Goal: Navigation & Orientation: Find specific page/section

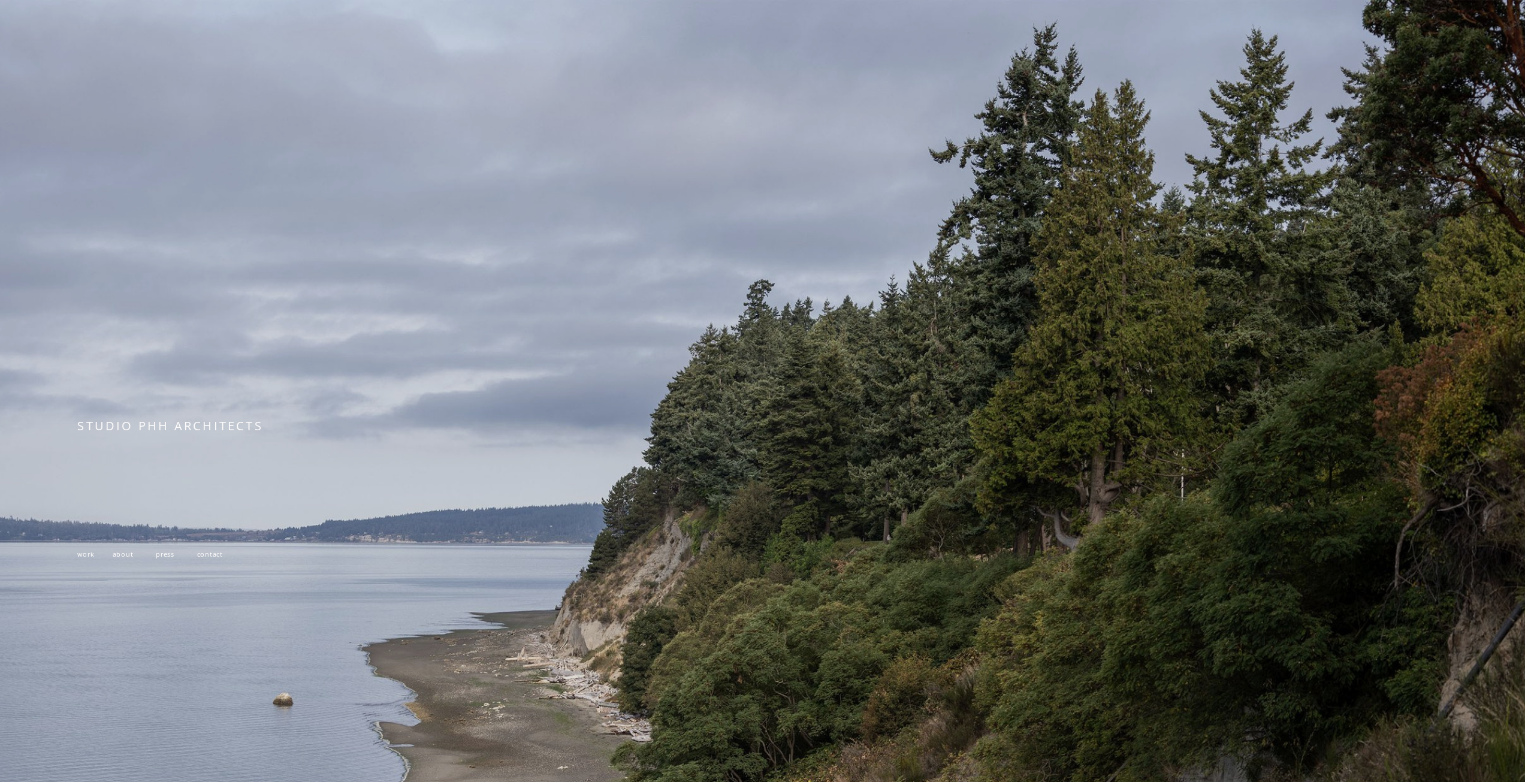
click at [115, 556] on span "about" at bounding box center [123, 553] width 21 height 9
click at [92, 558] on span "work" at bounding box center [85, 553] width 17 height 9
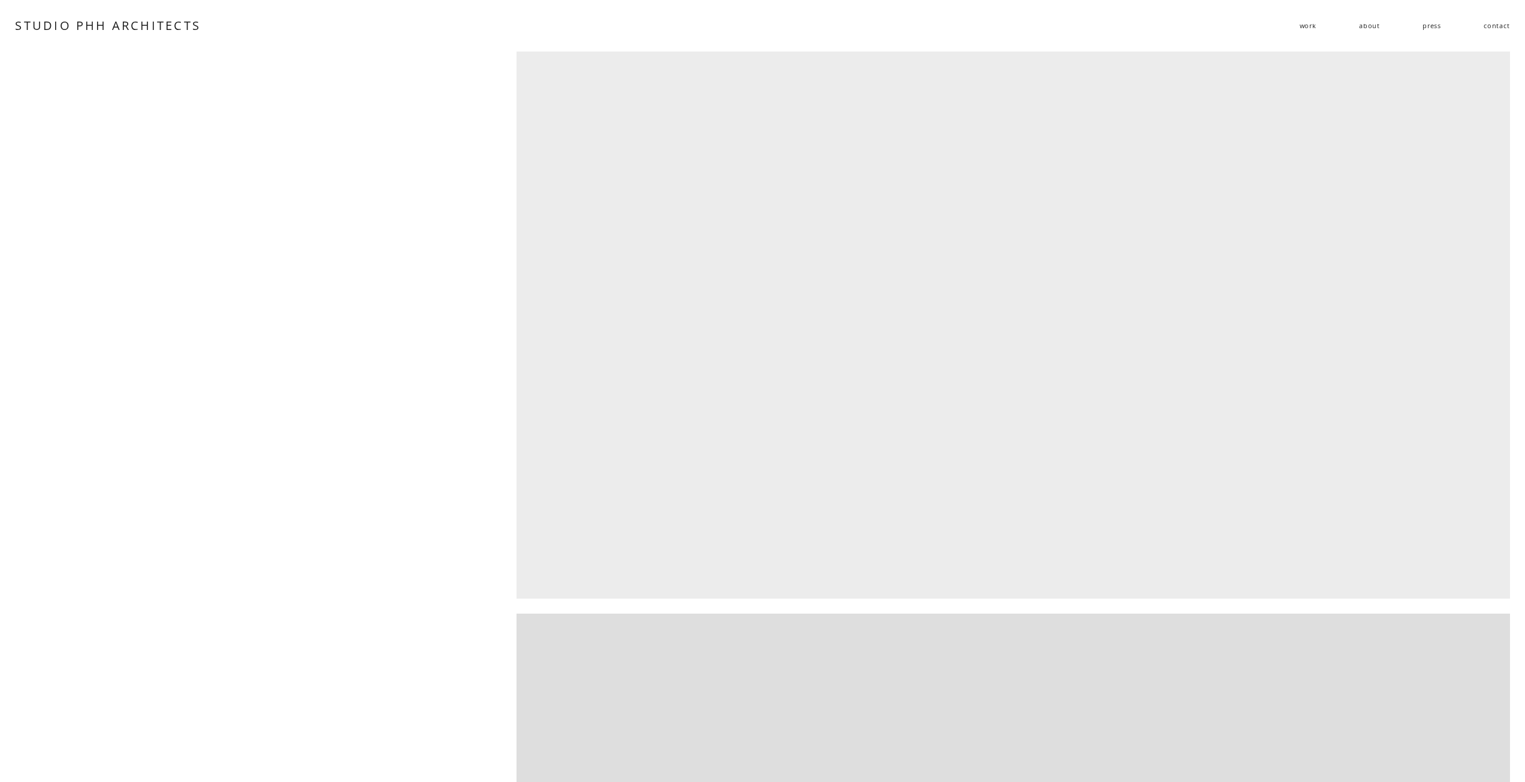
scroll to position [2456, 0]
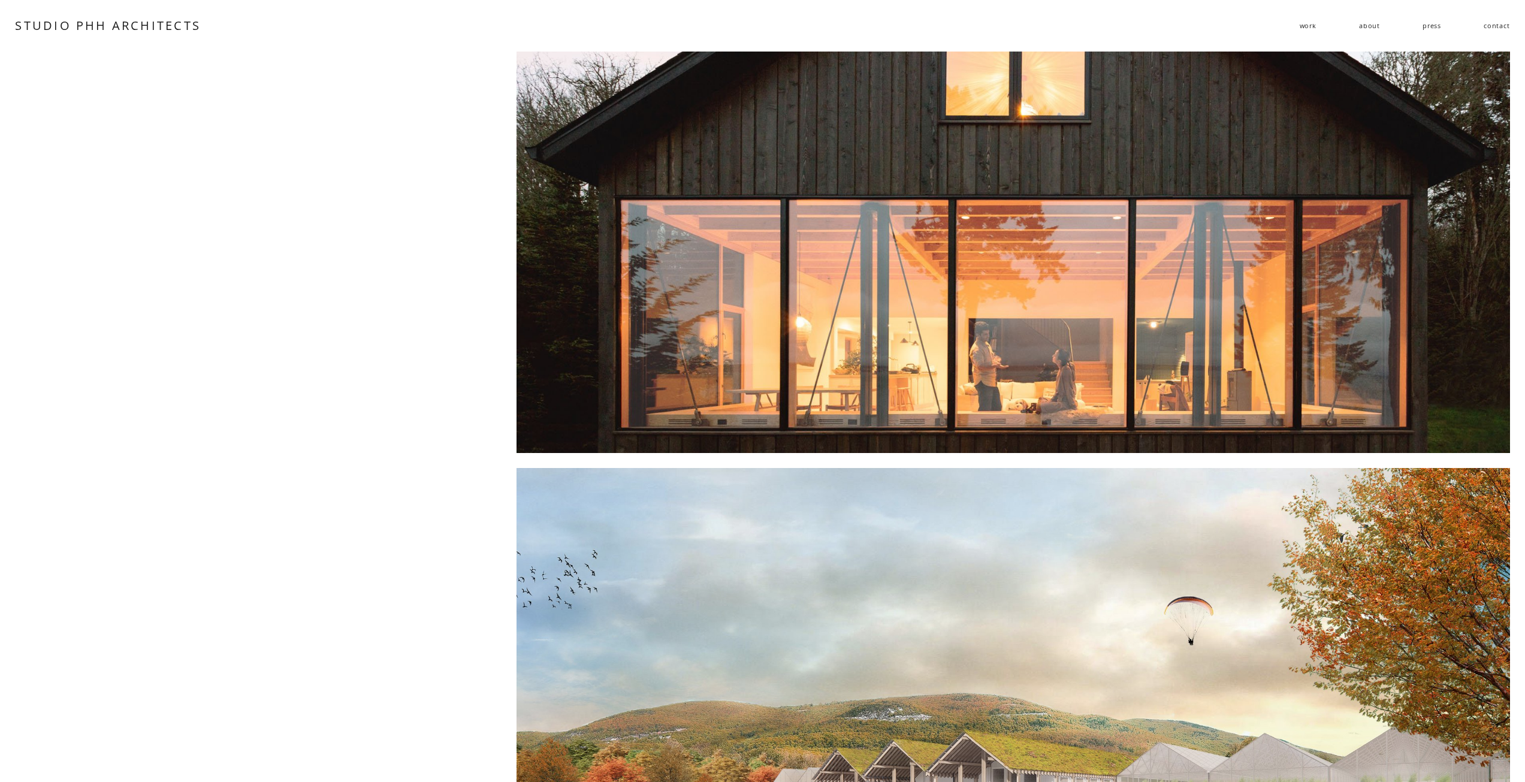
click at [1015, 258] on div at bounding box center [1012, 154] width 993 height 597
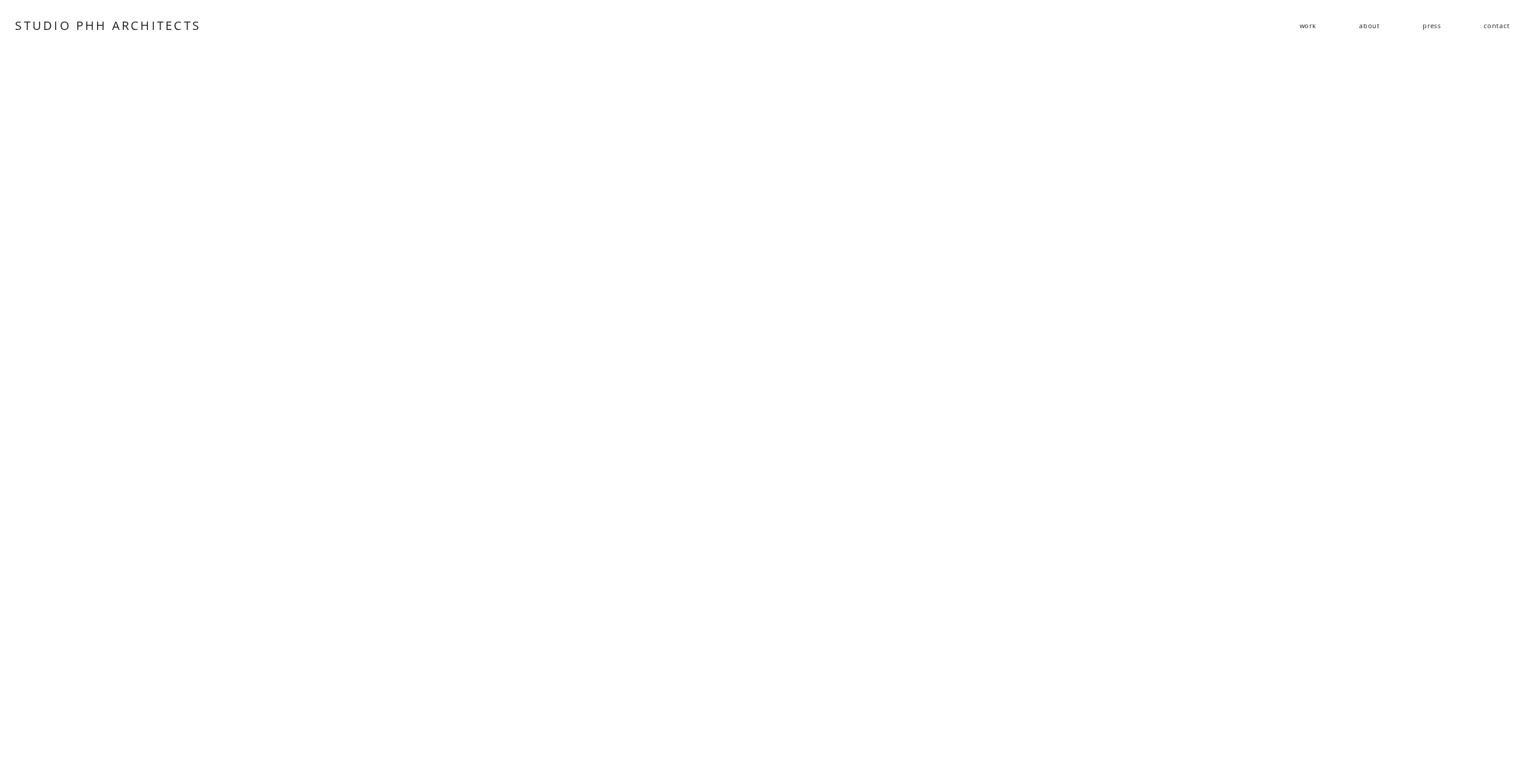
scroll to position [5451, 0]
